Goal: Obtain resource: Download file/media

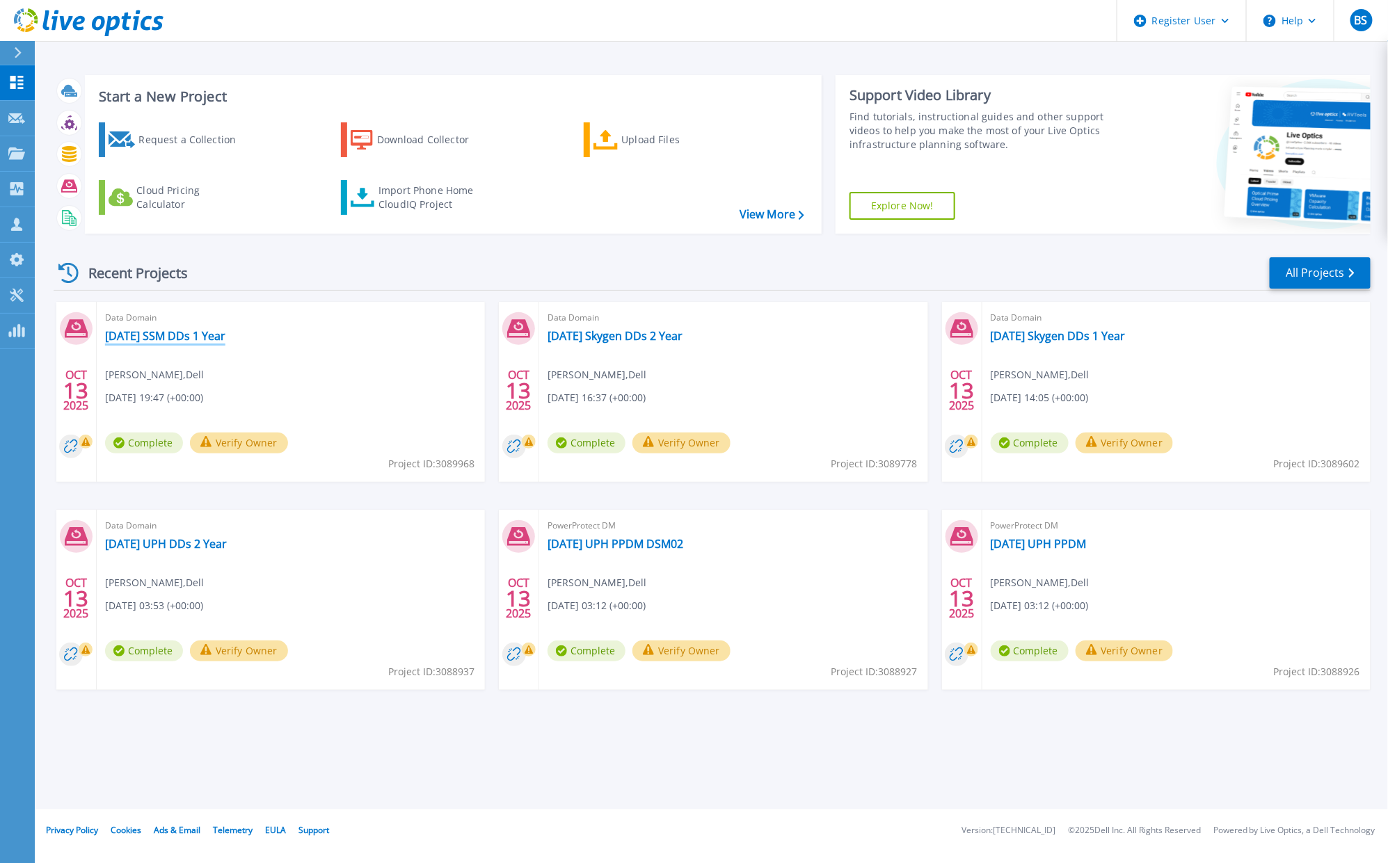
click at [214, 337] on link "[DATE] SSM DDs 1 Year" at bounding box center [165, 336] width 120 height 14
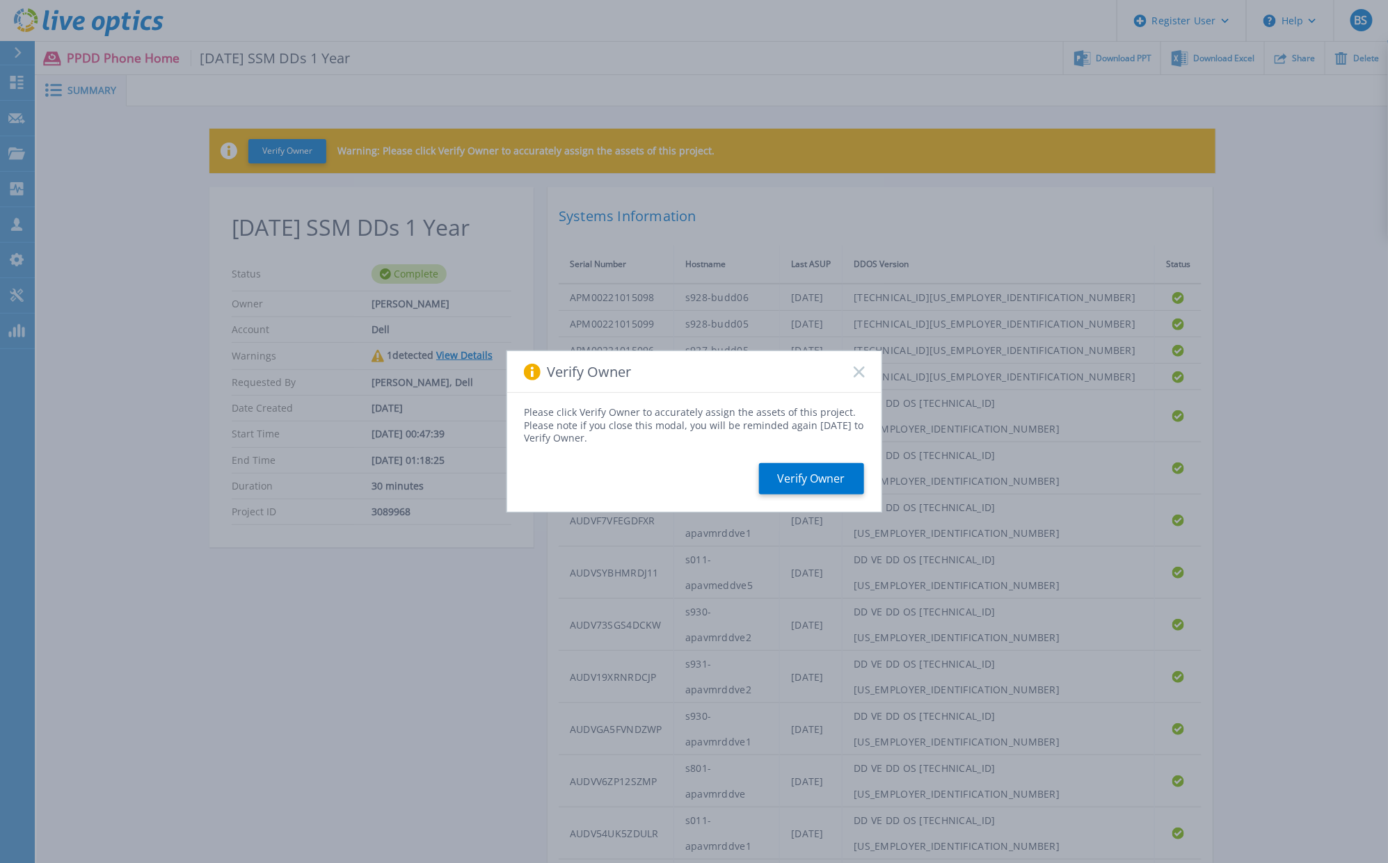
click at [850, 376] on div "Verify Owner" at bounding box center [694, 372] width 374 height 42
click at [858, 369] on icon at bounding box center [859, 372] width 11 height 11
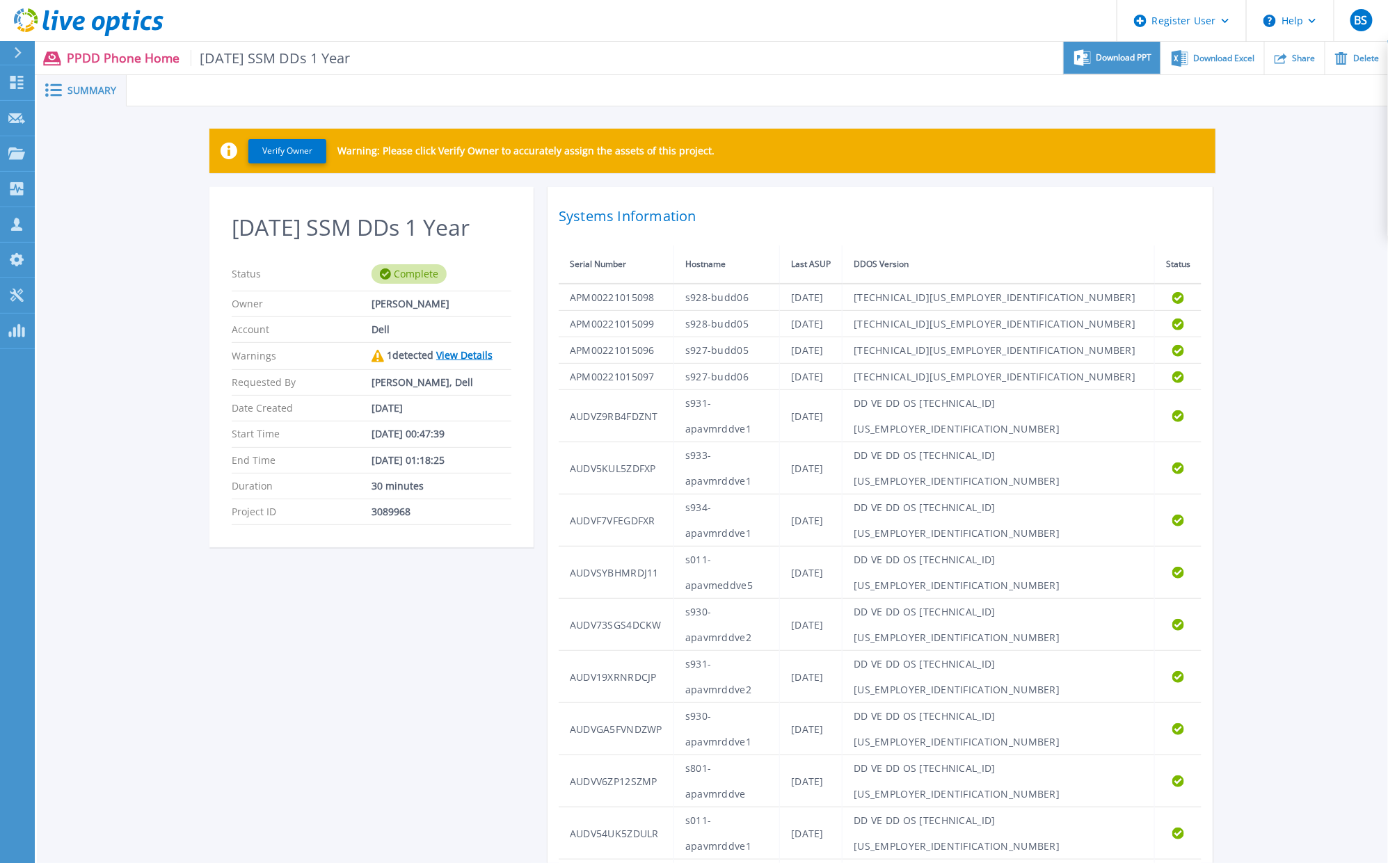
click at [1109, 56] on span "Download PPT" at bounding box center [1124, 58] width 56 height 8
click at [1213, 58] on span "Download Excel" at bounding box center [1224, 58] width 61 height 8
